Goal: Navigation & Orientation: Find specific page/section

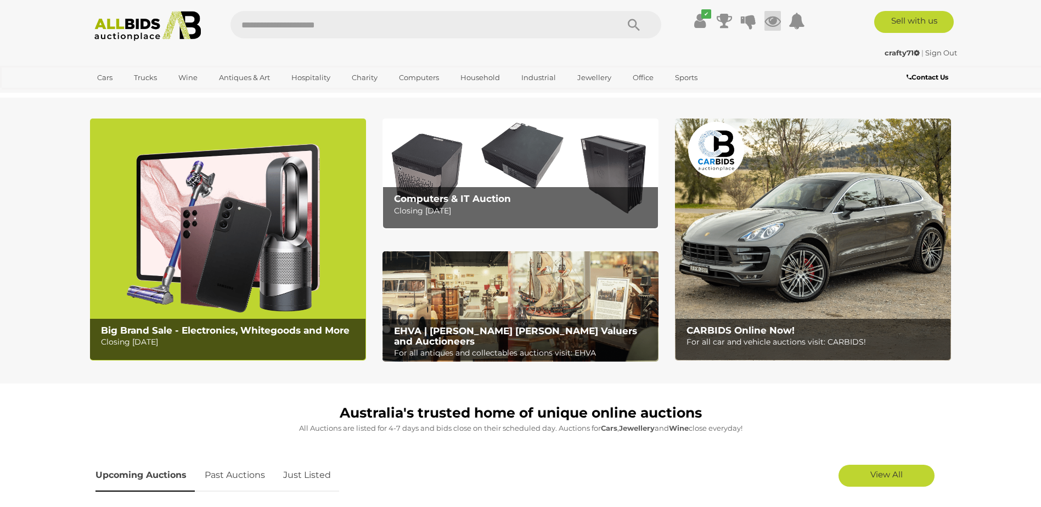
click at [771, 21] on icon at bounding box center [772, 21] width 16 height 20
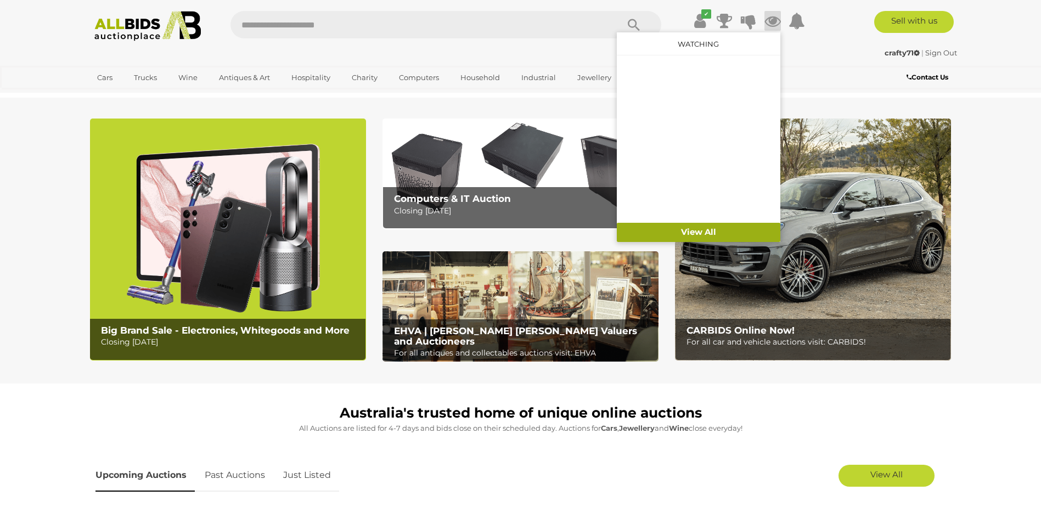
click at [689, 229] on link "View All" at bounding box center [698, 232] width 163 height 19
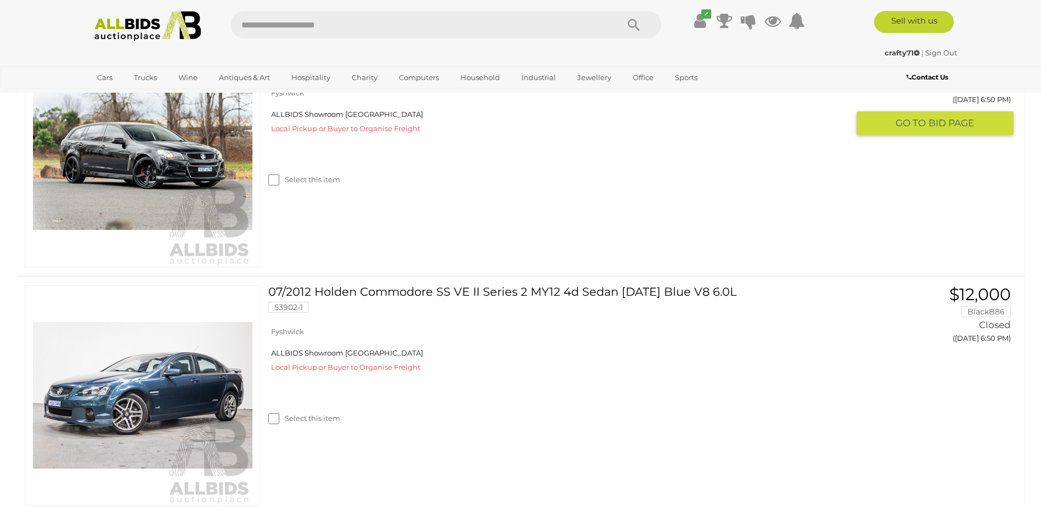
scroll to position [878, 0]
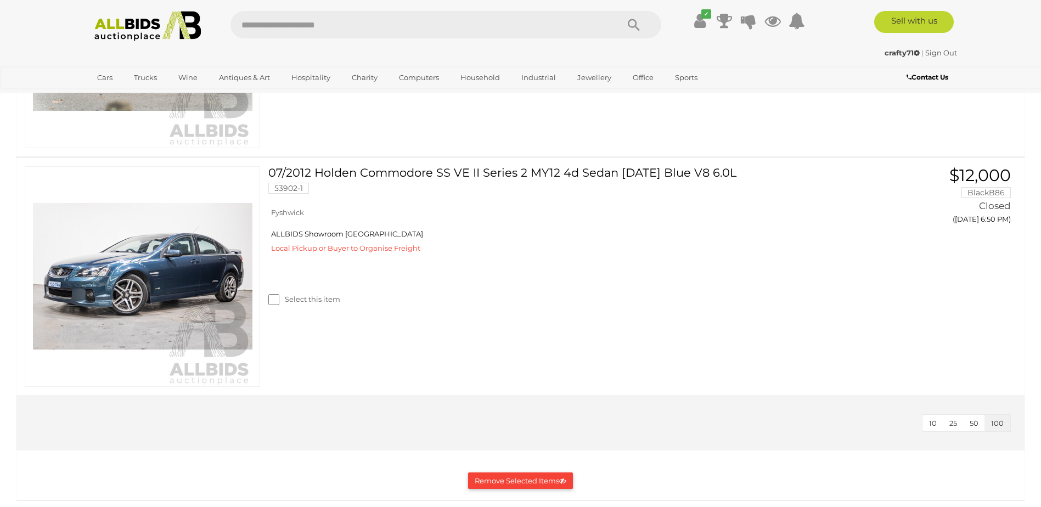
click at [515, 481] on button "Remove Selected Items" at bounding box center [520, 480] width 105 height 17
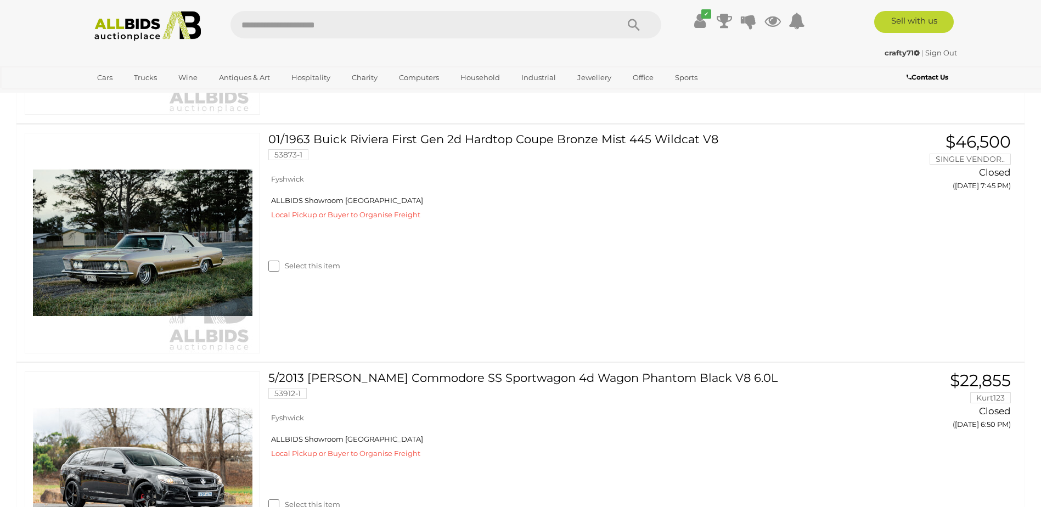
scroll to position [0, 0]
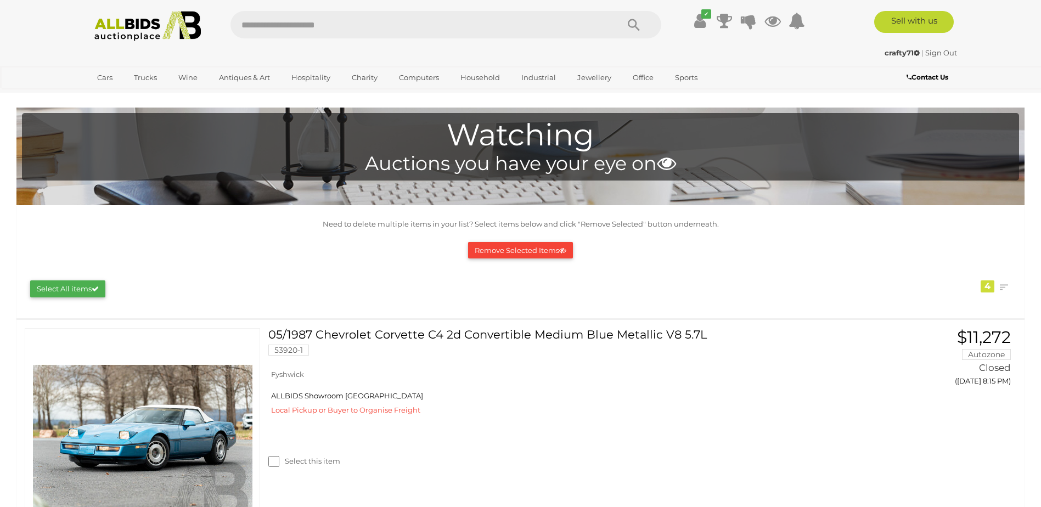
click at [529, 250] on button "Remove Selected Items" at bounding box center [520, 250] width 105 height 17
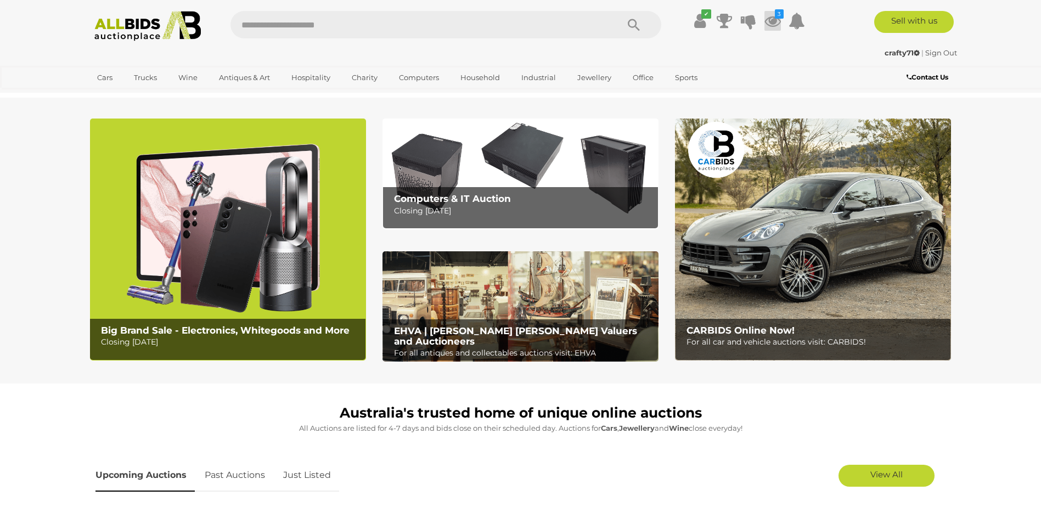
click at [775, 20] on icon at bounding box center [772, 21] width 16 height 20
